Goal: Information Seeking & Learning: Learn about a topic

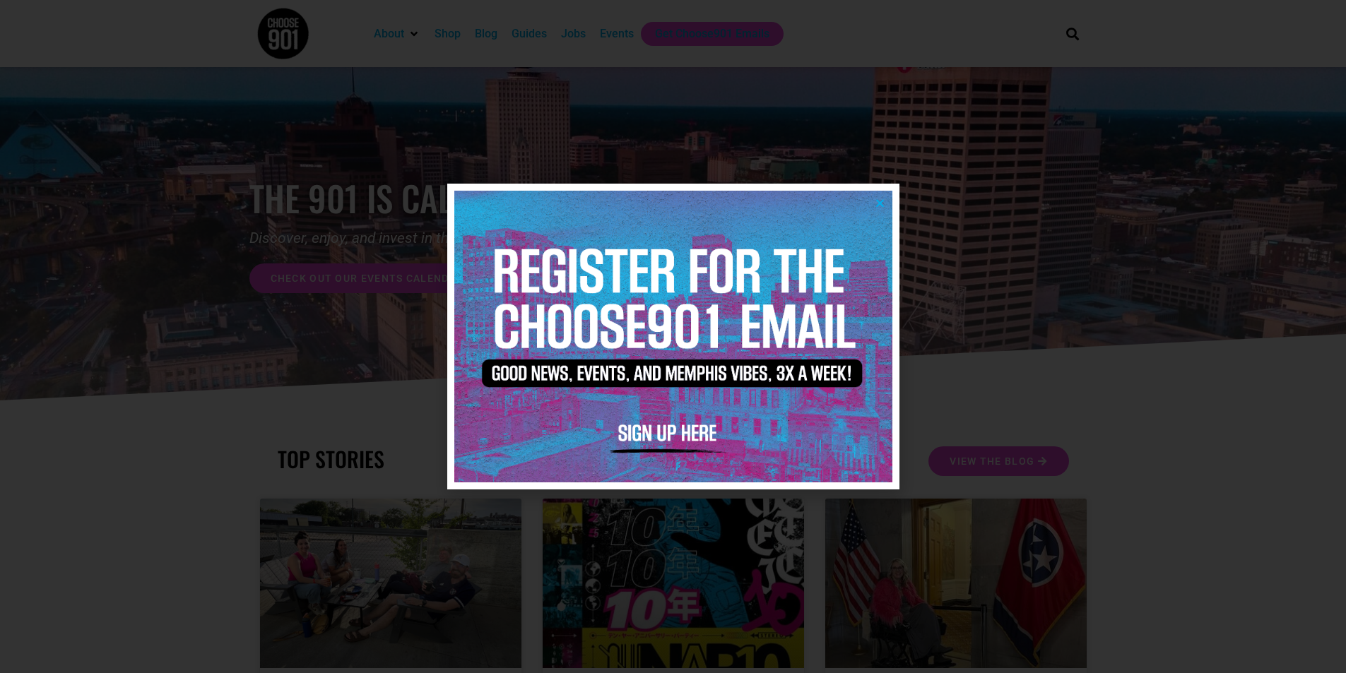
click at [880, 202] on icon "Close" at bounding box center [879, 203] width 11 height 11
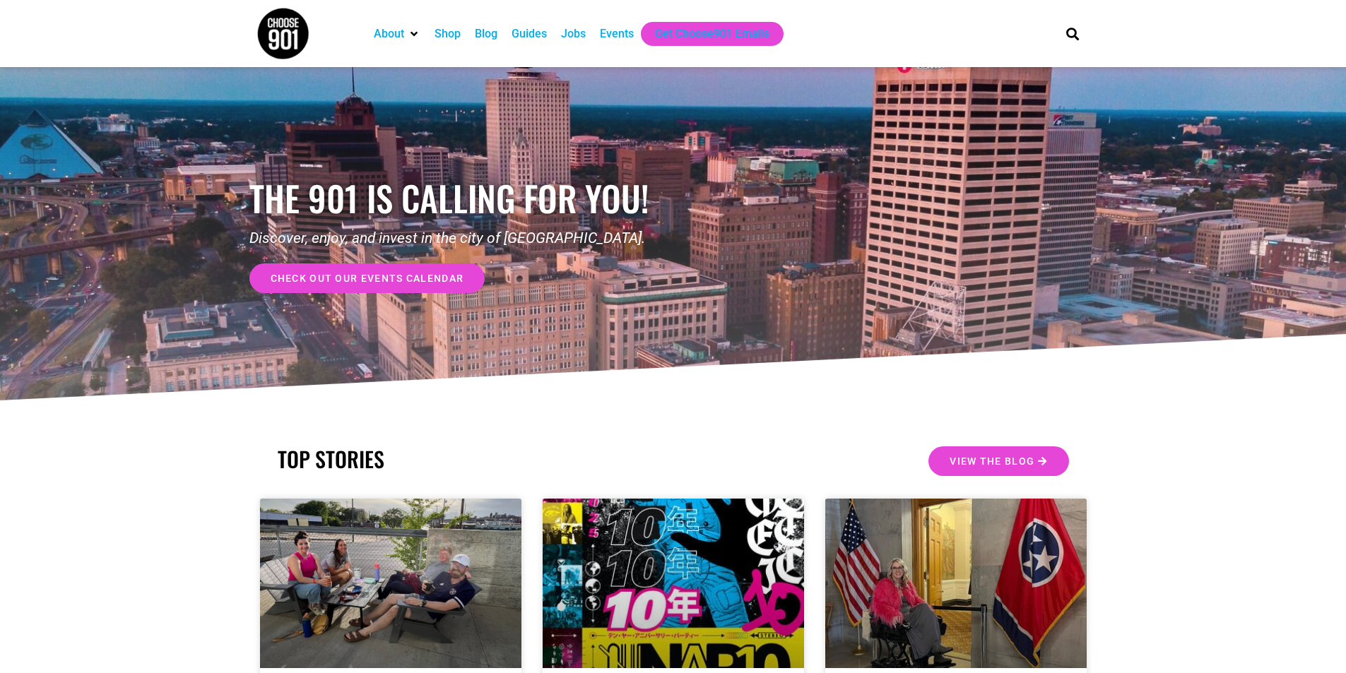
click at [533, 34] on div "Guides" at bounding box center [528, 33] width 35 height 17
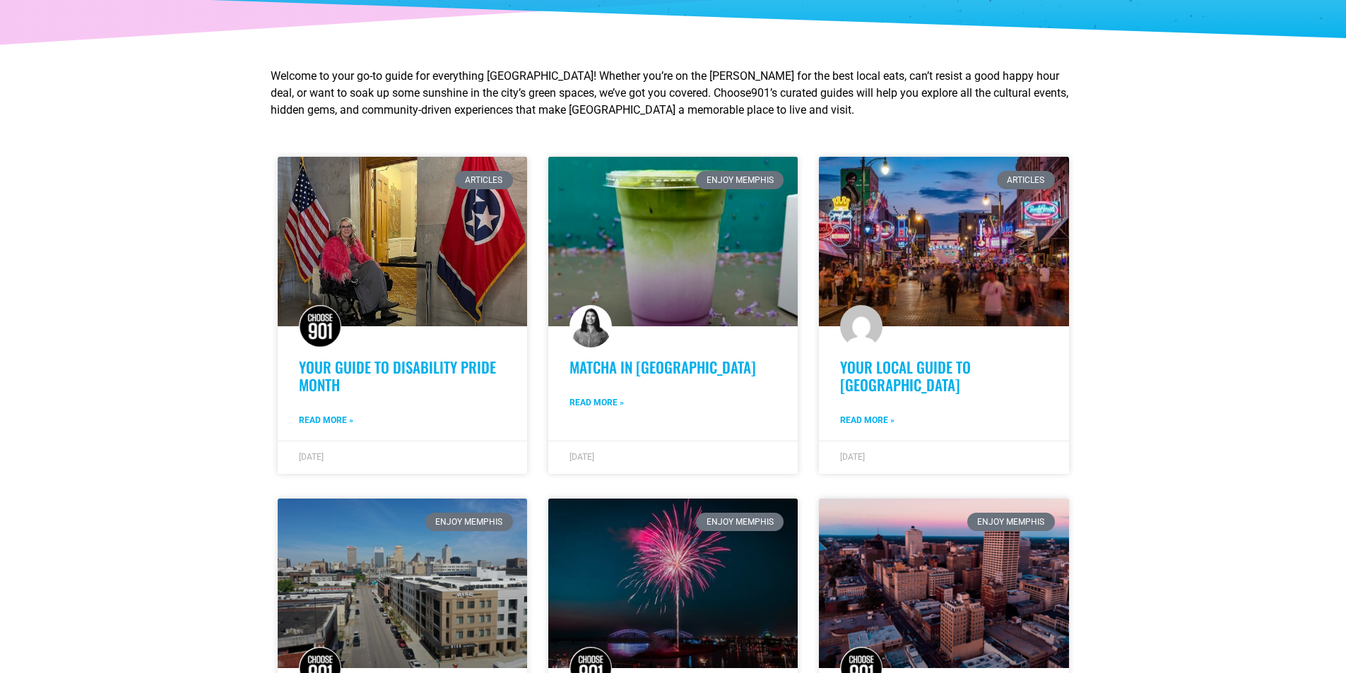
scroll to position [372, 0]
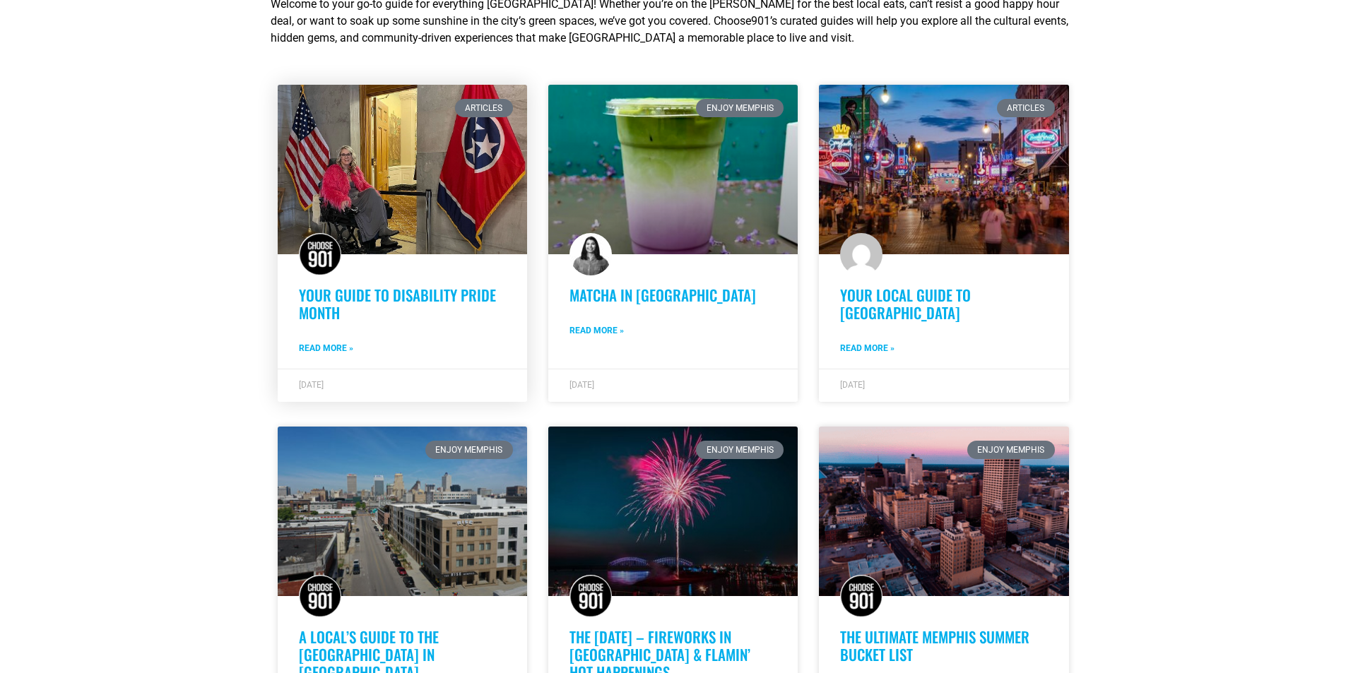
click at [400, 298] on link "Your Guide to Disability Pride Month" at bounding box center [397, 304] width 197 height 40
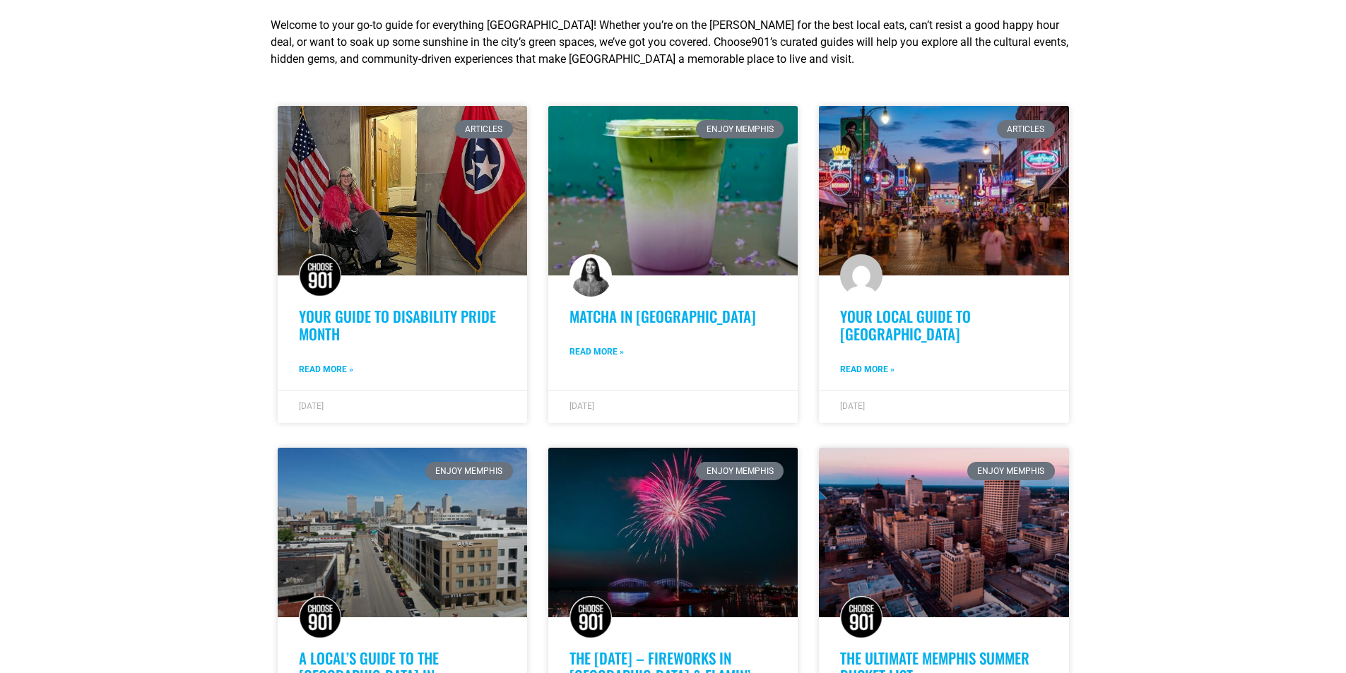
scroll to position [0, 0]
